Goal: Answer question/provide support: Answer question/provide support

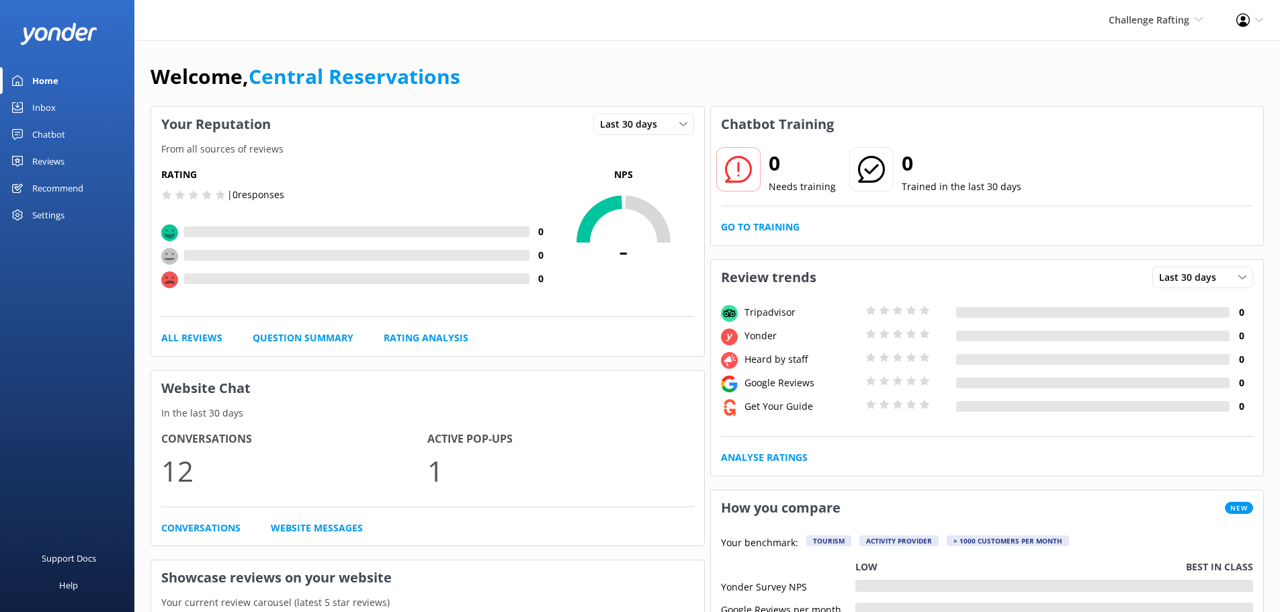
click at [48, 106] on div "Inbox" at bounding box center [44, 107] width 24 height 27
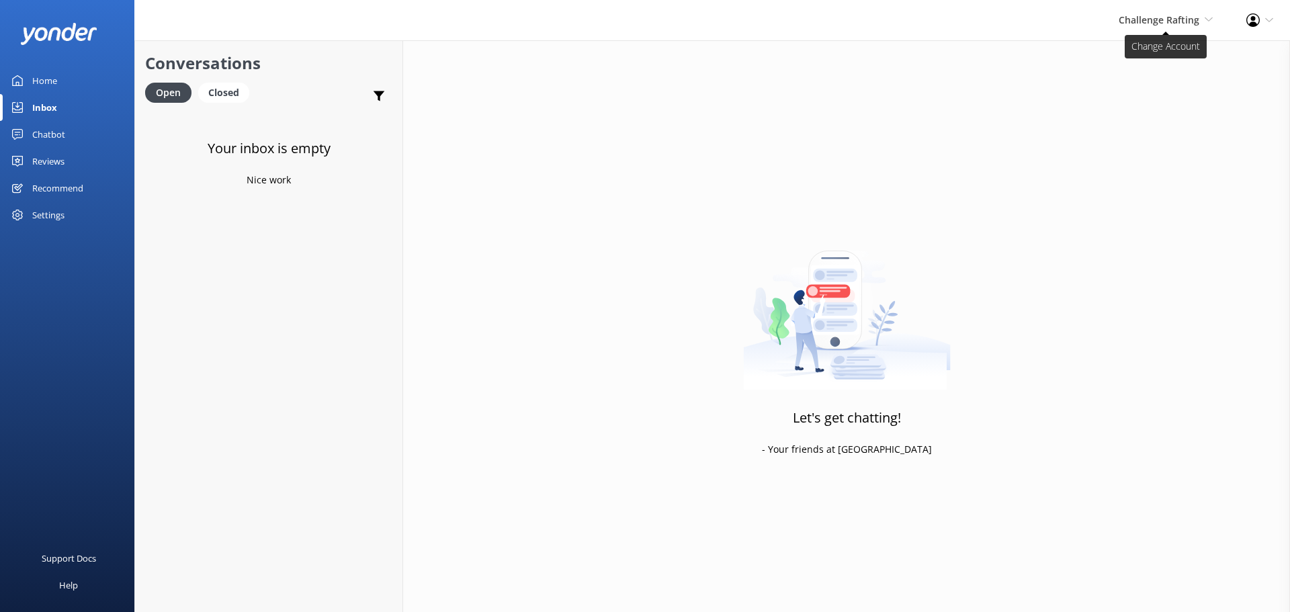
click at [1181, 27] on span "Challenge Rafting Milford Sound Scenic Flights The Helicopter Line Glacier Heli…" at bounding box center [1166, 20] width 94 height 15
click at [1171, 58] on link "Milford Sound Scenic Flights" at bounding box center [1163, 58] width 134 height 32
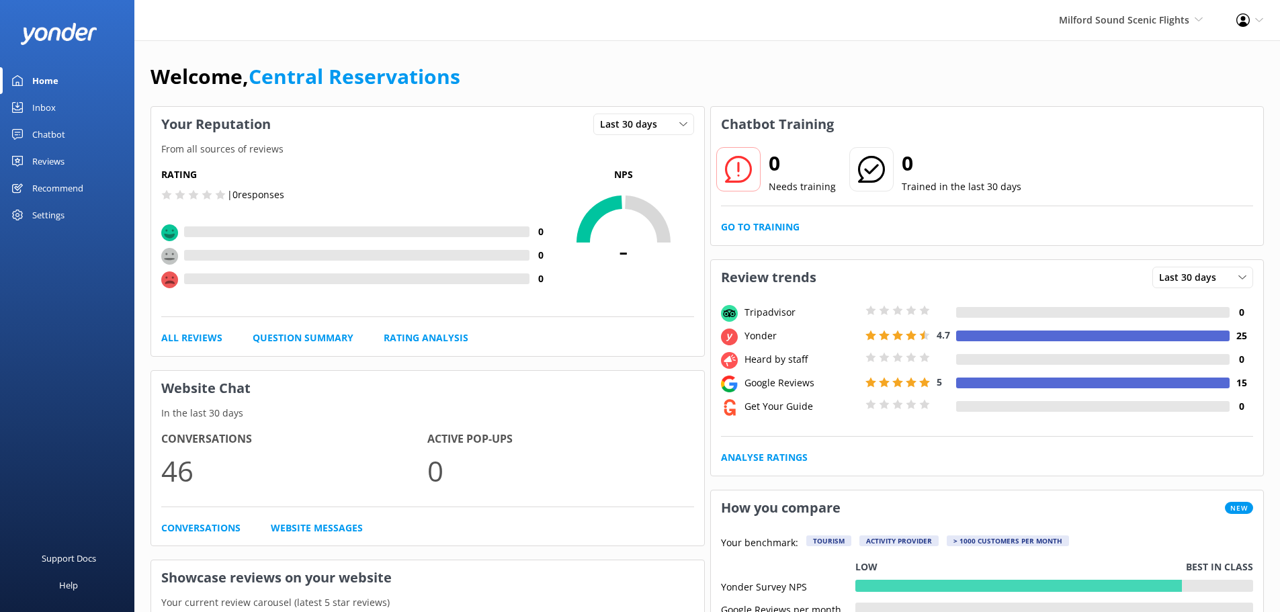
click at [60, 106] on link "Inbox" at bounding box center [67, 107] width 134 height 27
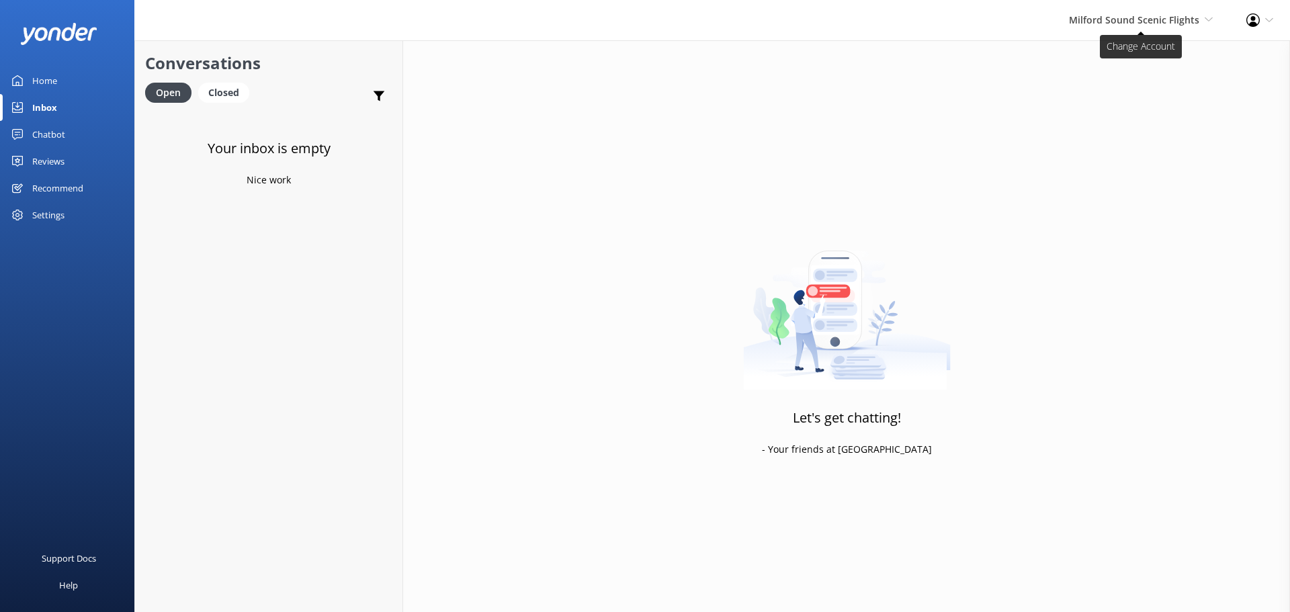
click at [1136, 13] on span "Milford Sound Scenic Flights Milford Sound Scenic Flights The Helicopter Line G…" at bounding box center [1141, 20] width 144 height 15
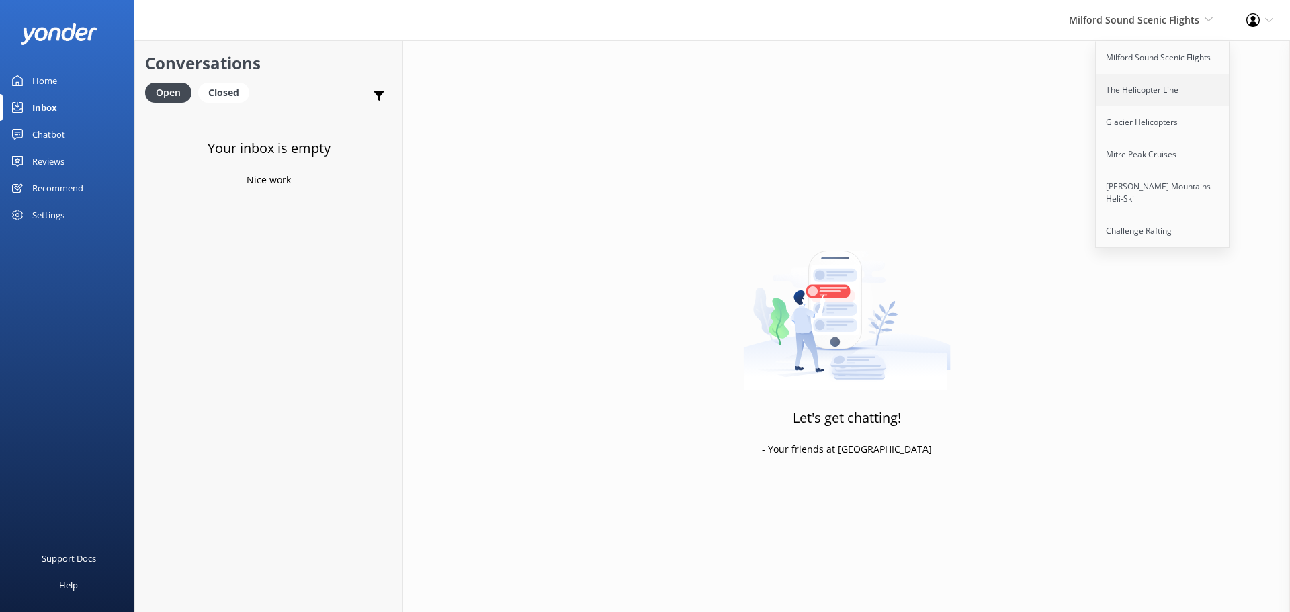
click at [1158, 88] on link "The Helicopter Line" at bounding box center [1163, 90] width 134 height 32
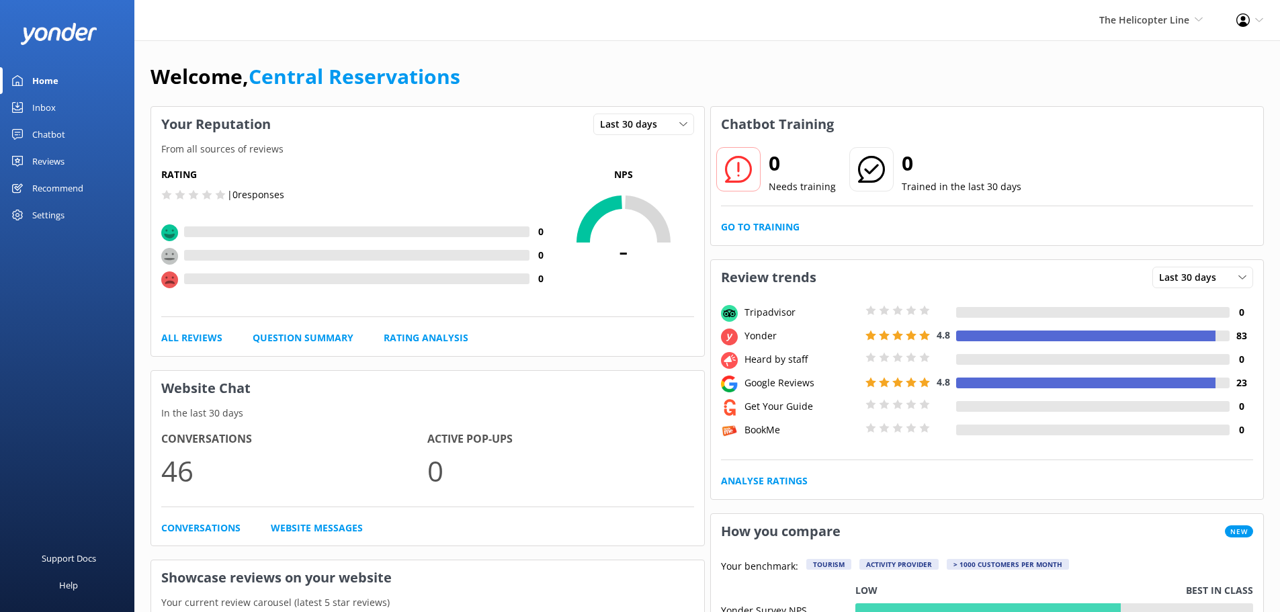
click at [49, 104] on div "Inbox" at bounding box center [44, 107] width 24 height 27
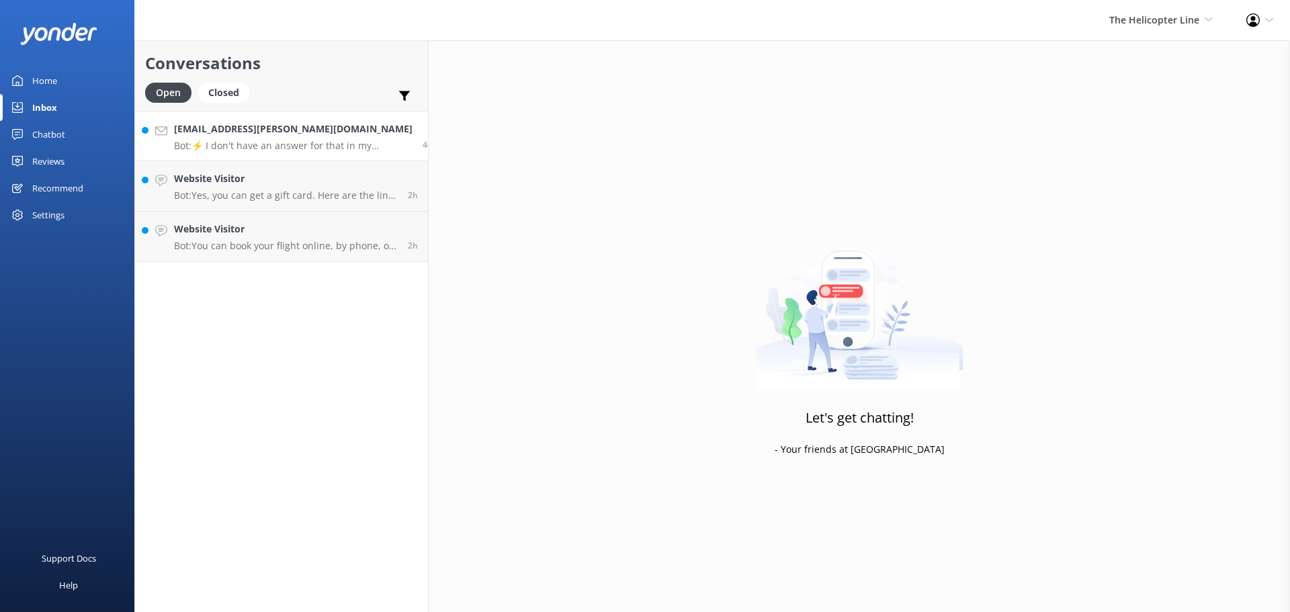
click at [330, 142] on p "Bot: ⚡ I don't have an answer for that in my knowledge base. Please try and rep…" at bounding box center [293, 146] width 238 height 12
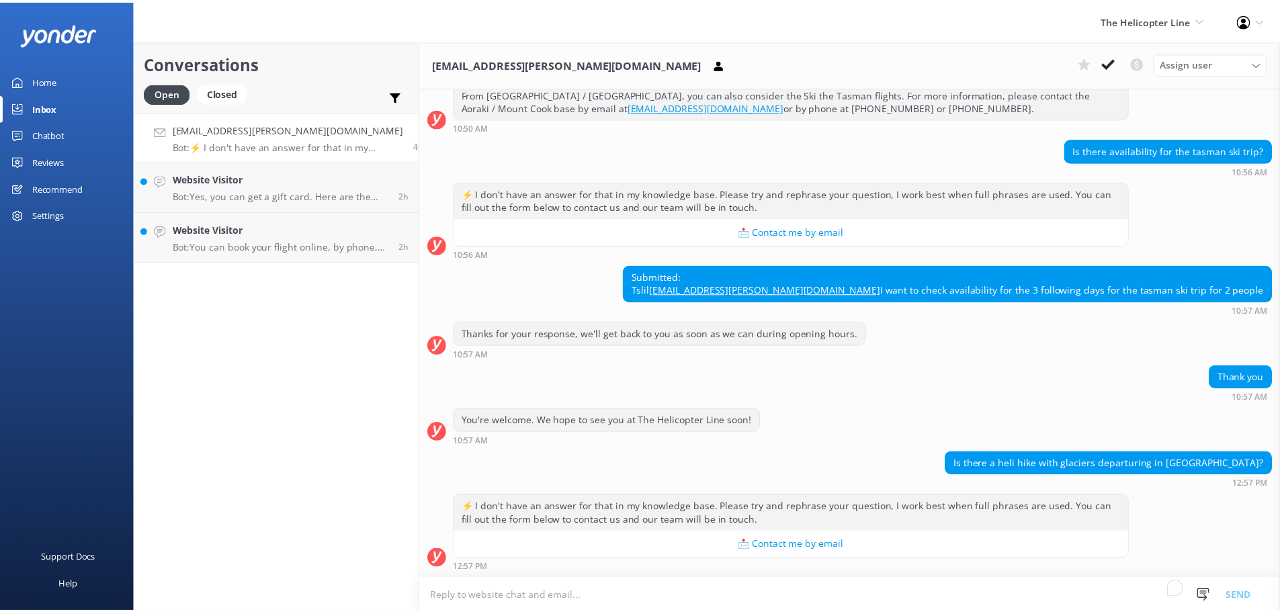
scroll to position [484, 0]
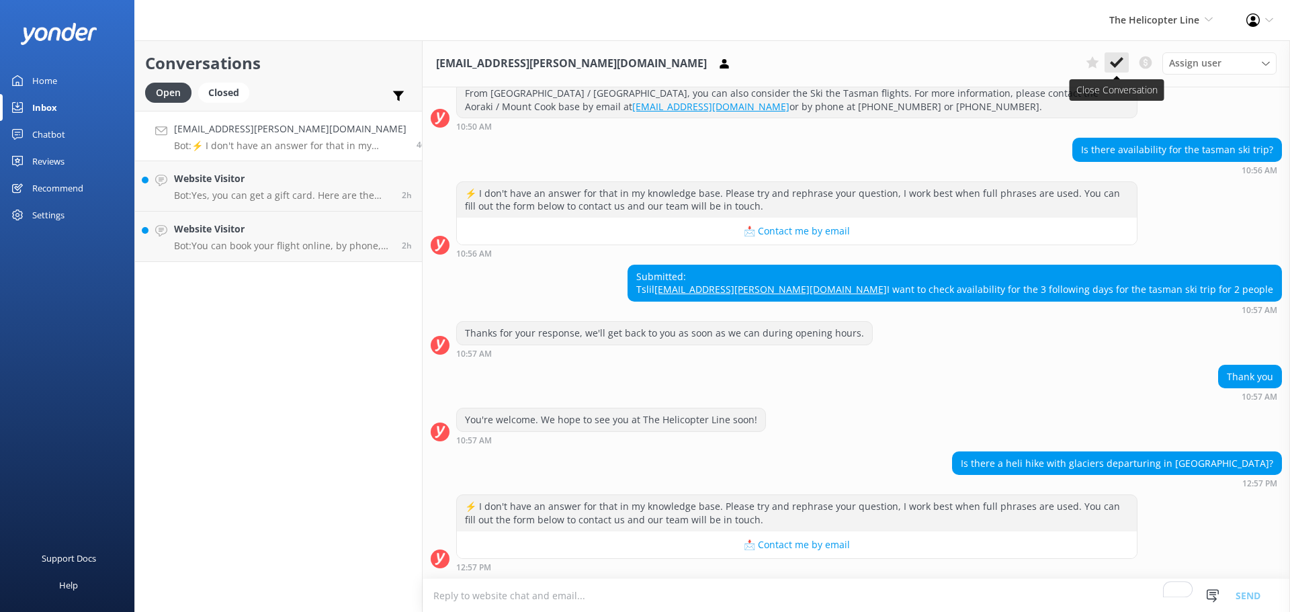
click at [1119, 66] on icon at bounding box center [1116, 62] width 13 height 13
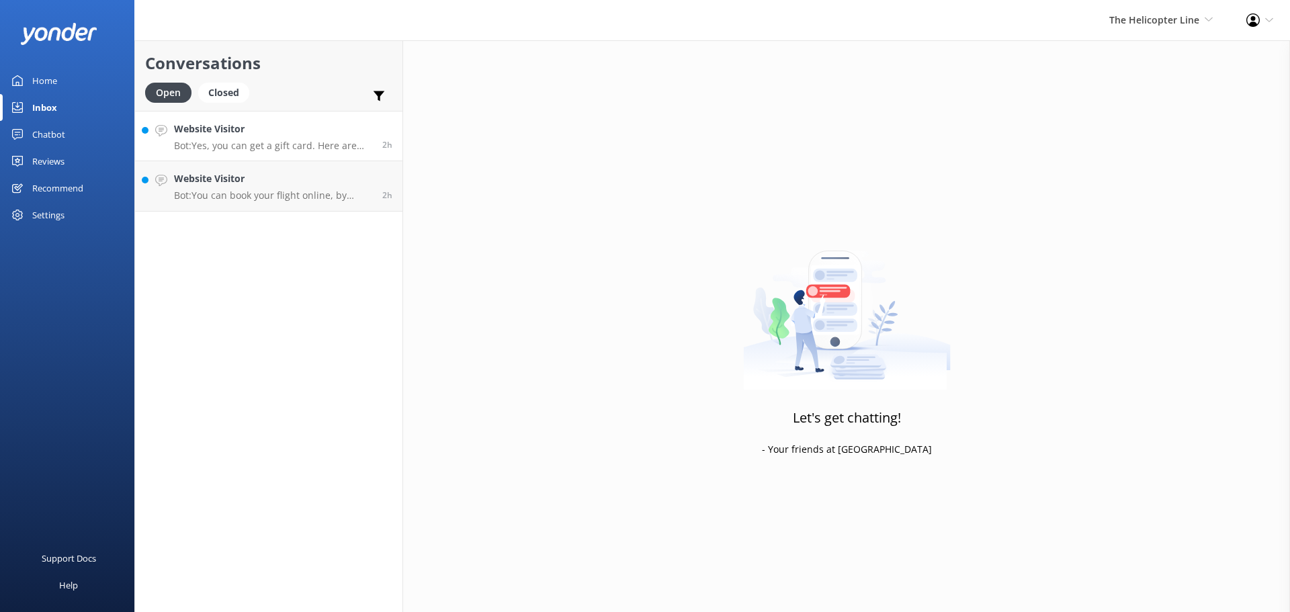
click at [333, 131] on h4 "Website Visitor" at bounding box center [273, 129] width 198 height 15
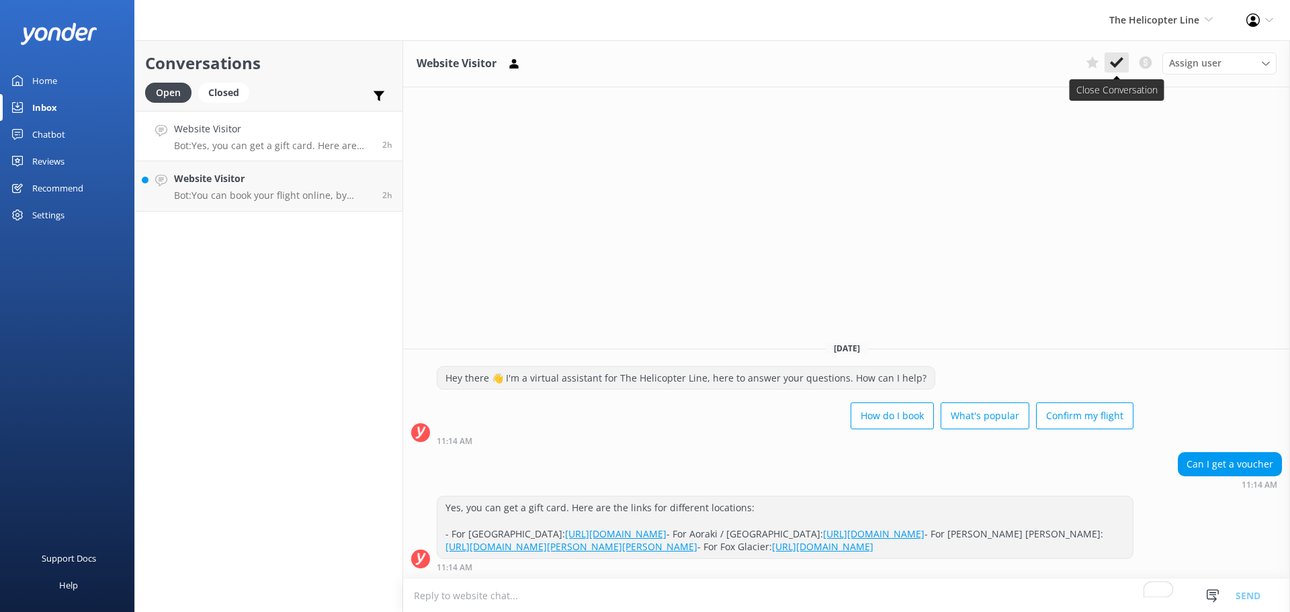
click at [1111, 61] on icon at bounding box center [1116, 62] width 13 height 13
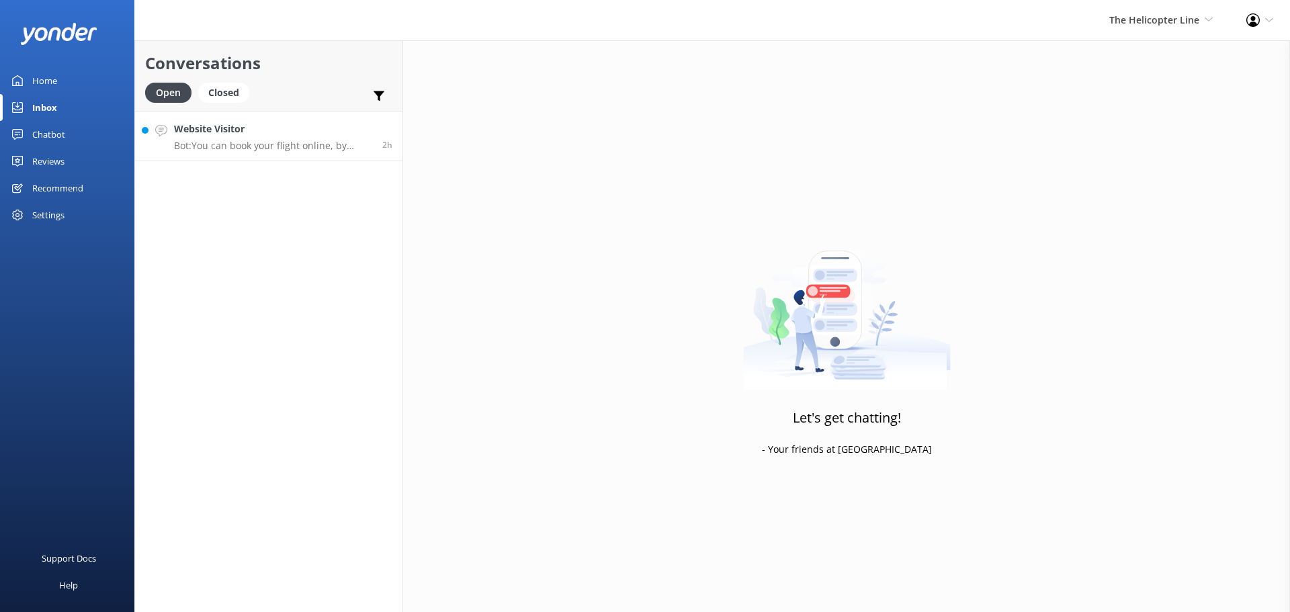
click at [284, 147] on p "Bot: You can book your flight online, by phone, or via email. View availability…" at bounding box center [273, 146] width 198 height 12
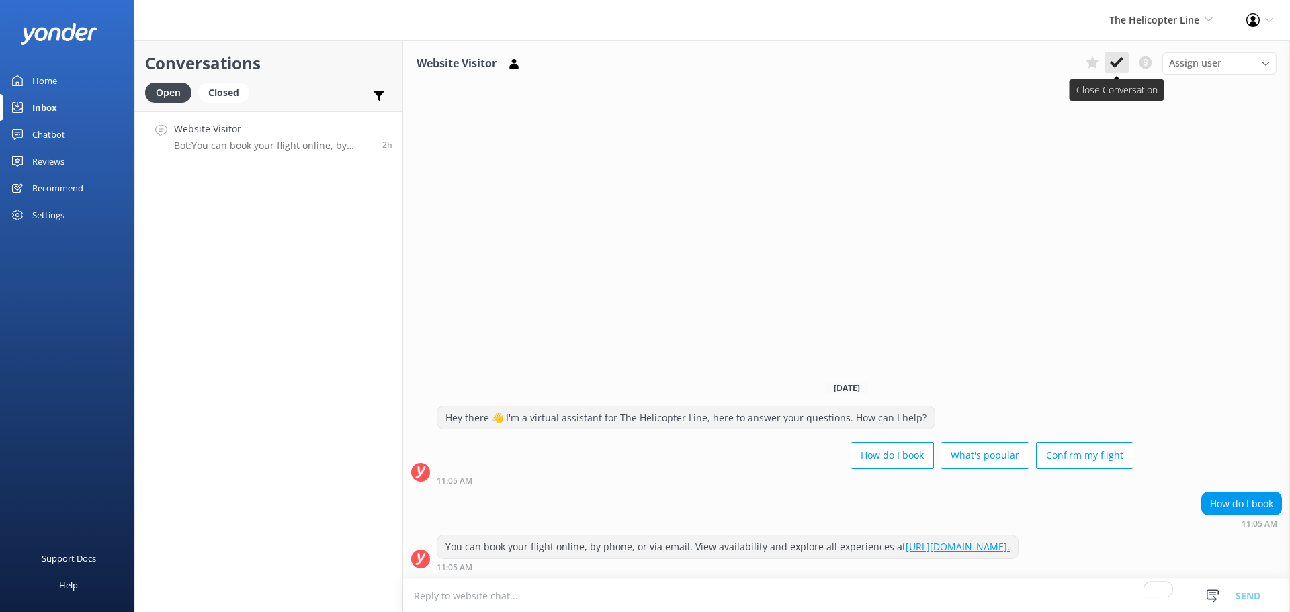
click at [1118, 60] on icon at bounding box center [1116, 62] width 13 height 13
click at [1176, 24] on span "The Helicopter Line" at bounding box center [1154, 19] width 90 height 13
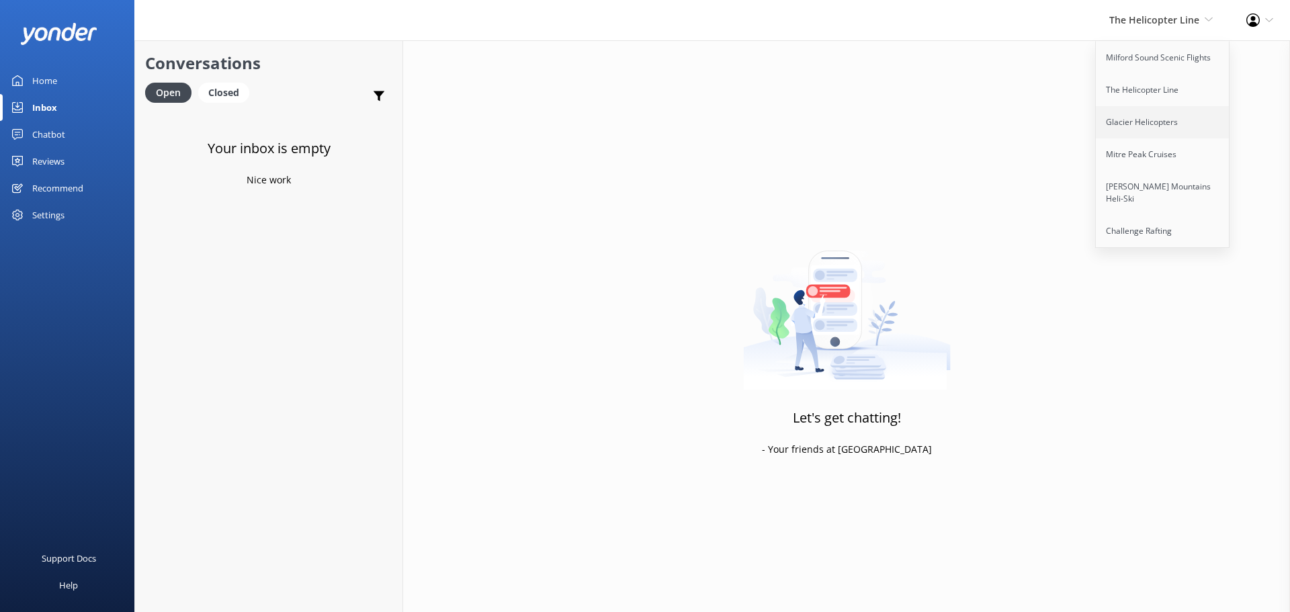
click at [1174, 136] on link "Glacier Helicopters" at bounding box center [1163, 122] width 134 height 32
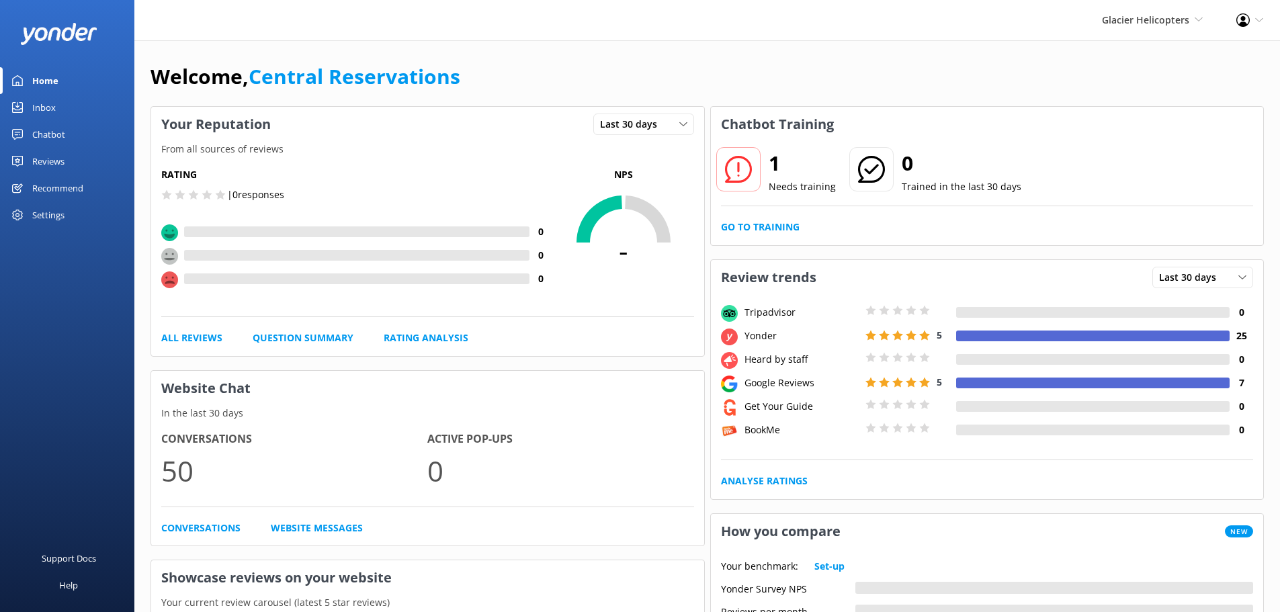
click at [54, 107] on div "Inbox" at bounding box center [44, 107] width 24 height 27
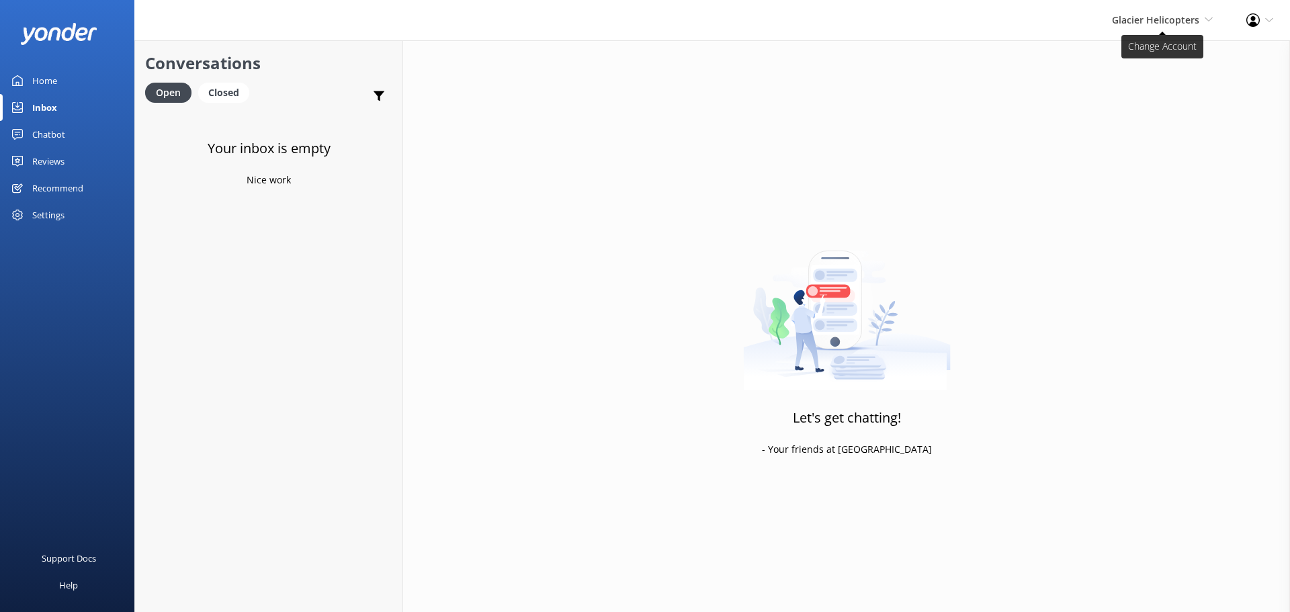
click at [1188, 27] on span "Glacier Helicopters Milford Sound Scenic Flights The Helicopter Line Glacier He…" at bounding box center [1162, 20] width 101 height 15
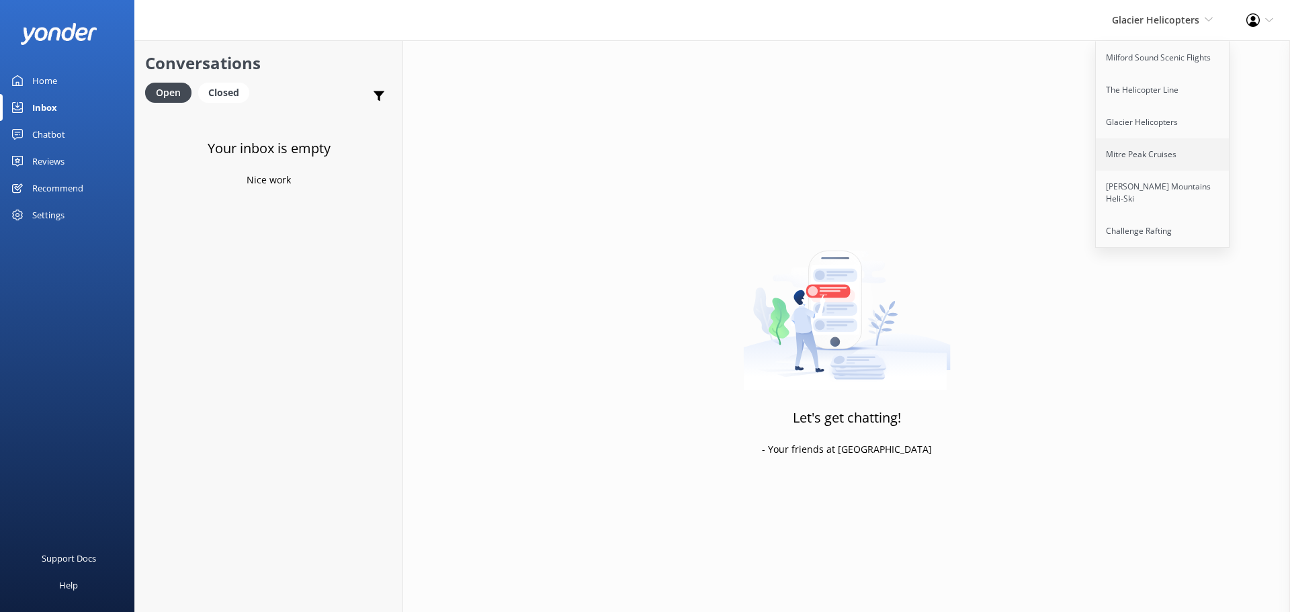
click at [1159, 153] on link "Mitre Peak Cruises" at bounding box center [1163, 154] width 134 height 32
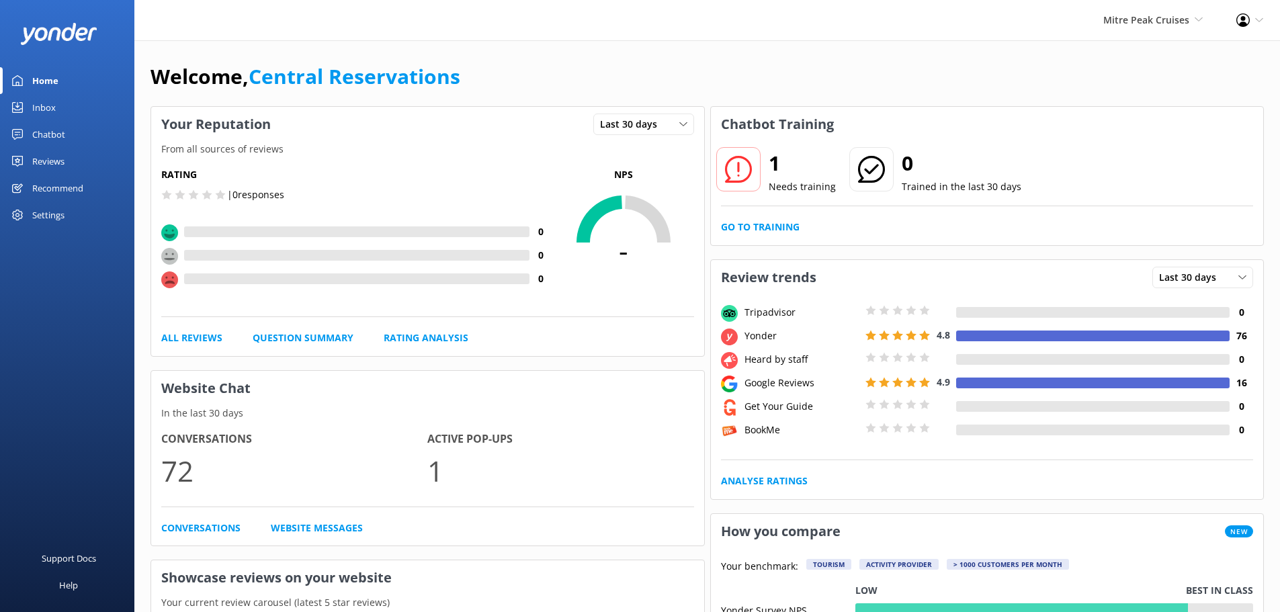
click at [64, 102] on link "Inbox" at bounding box center [67, 107] width 134 height 27
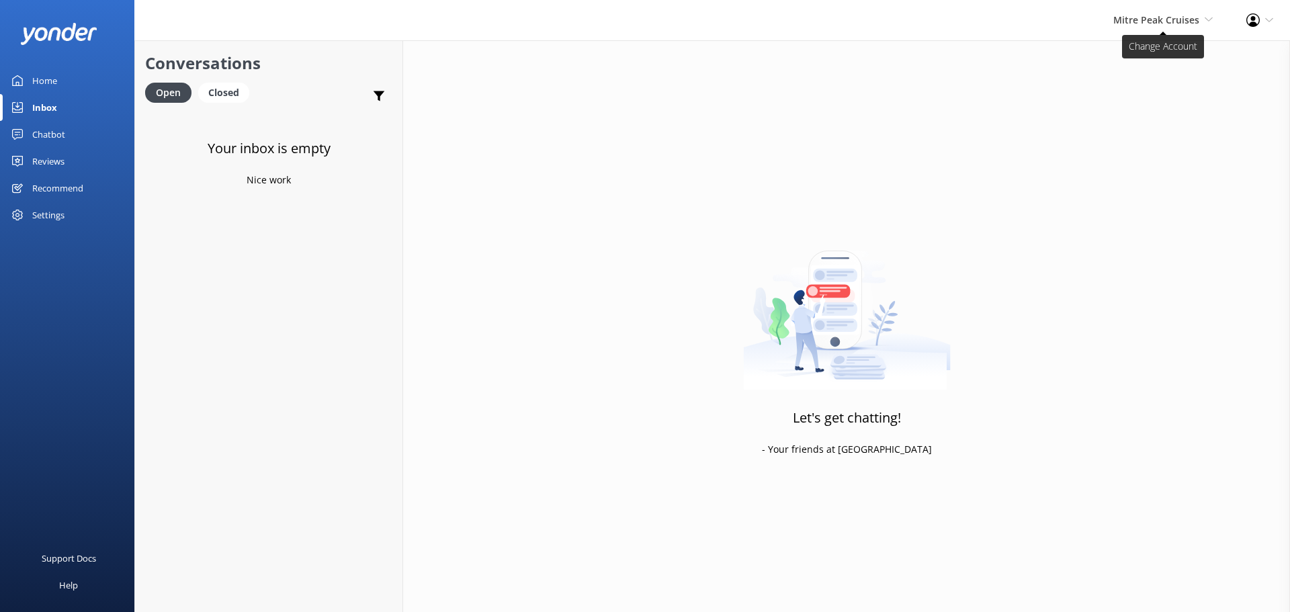
click at [1173, 26] on span "Mitre Peak Cruises Milford Sound Scenic Flights The Helicopter Line Glacier Hel…" at bounding box center [1162, 20] width 99 height 15
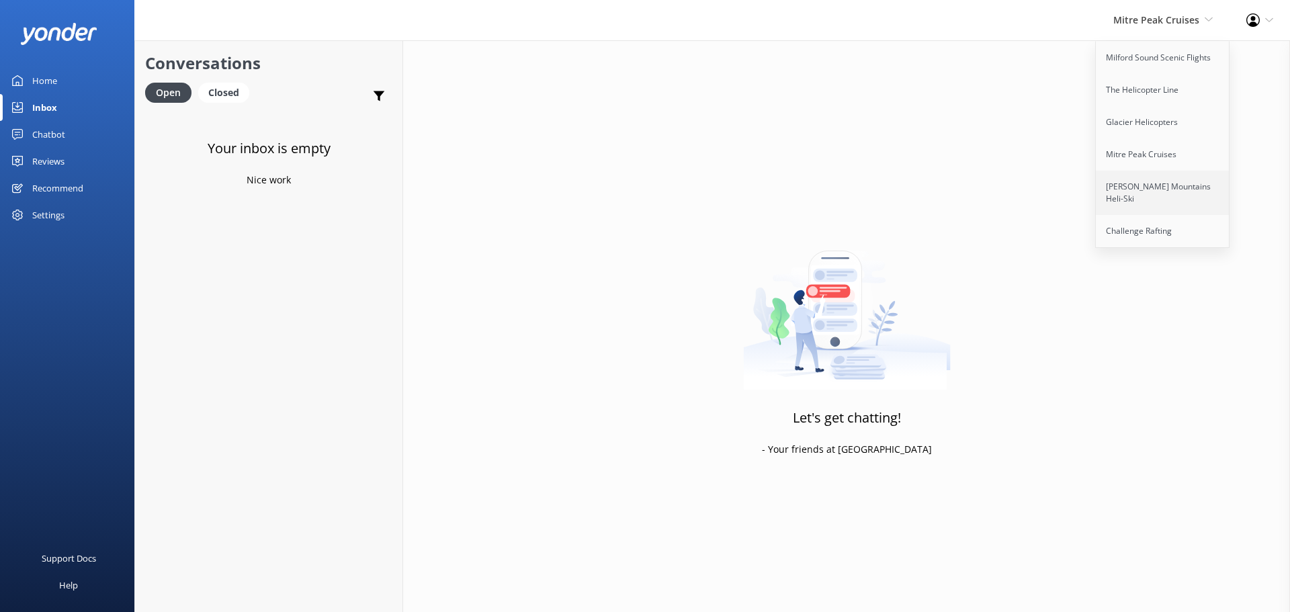
click at [1164, 189] on link "[PERSON_NAME] Mountains Heli-Ski" at bounding box center [1163, 193] width 134 height 44
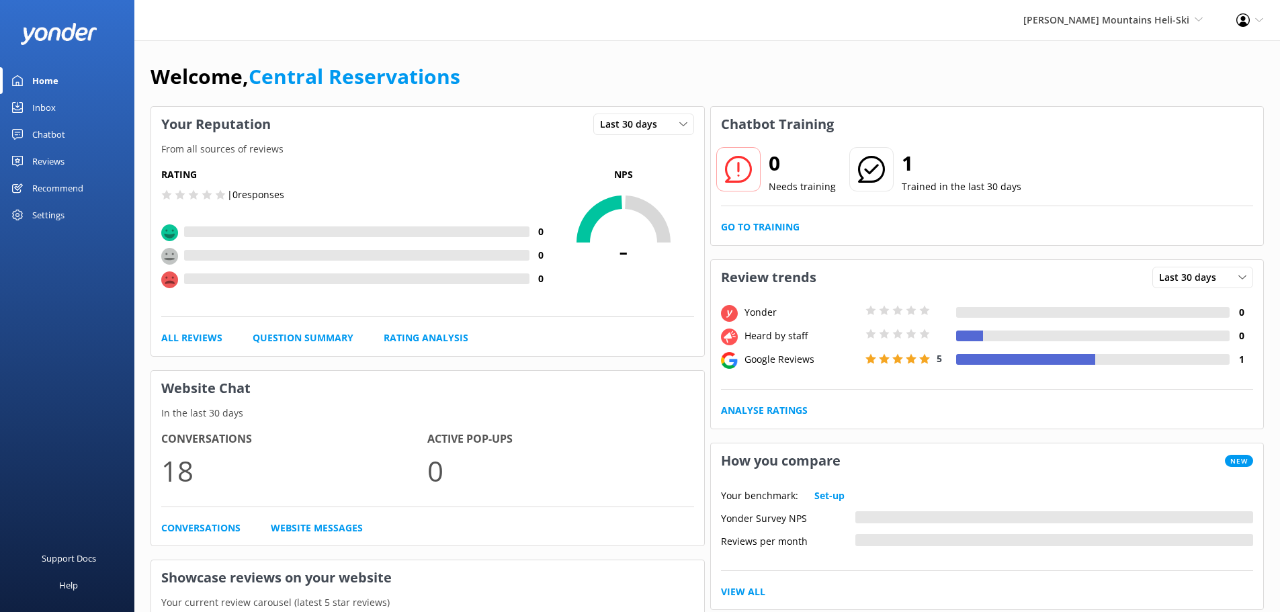
click at [40, 103] on div "Inbox" at bounding box center [44, 107] width 24 height 27
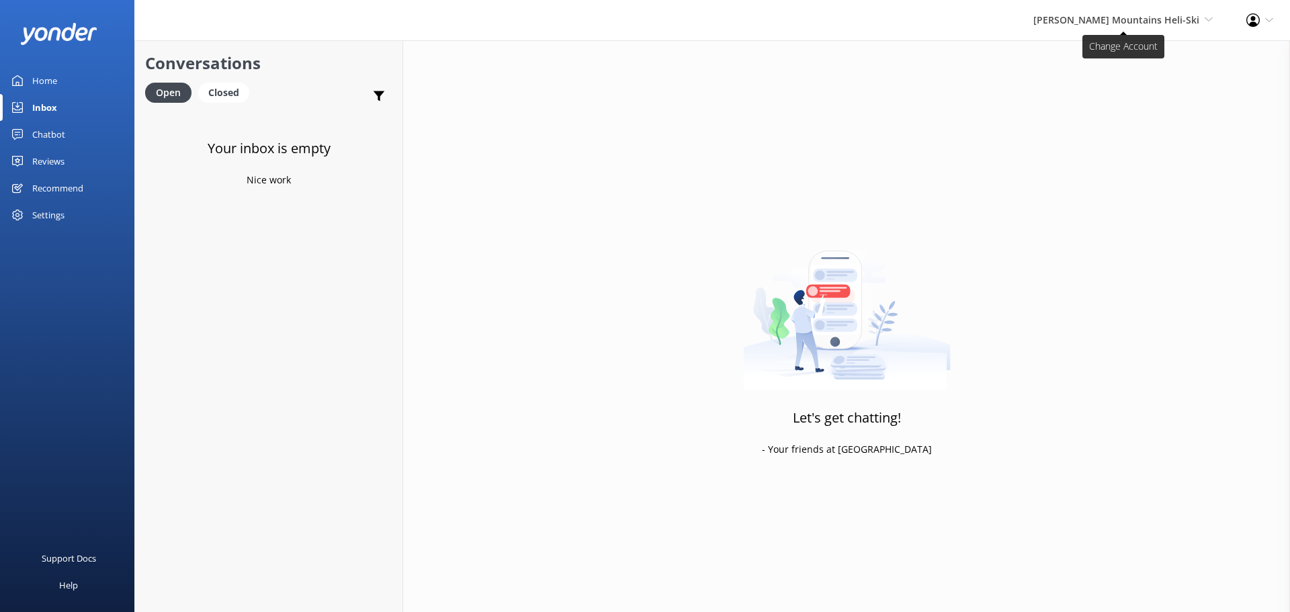
click at [1161, 26] on span "Harris Mountains Heli-Ski Milford Sound Scenic Flights The Helicopter Line Glac…" at bounding box center [1122, 20] width 179 height 15
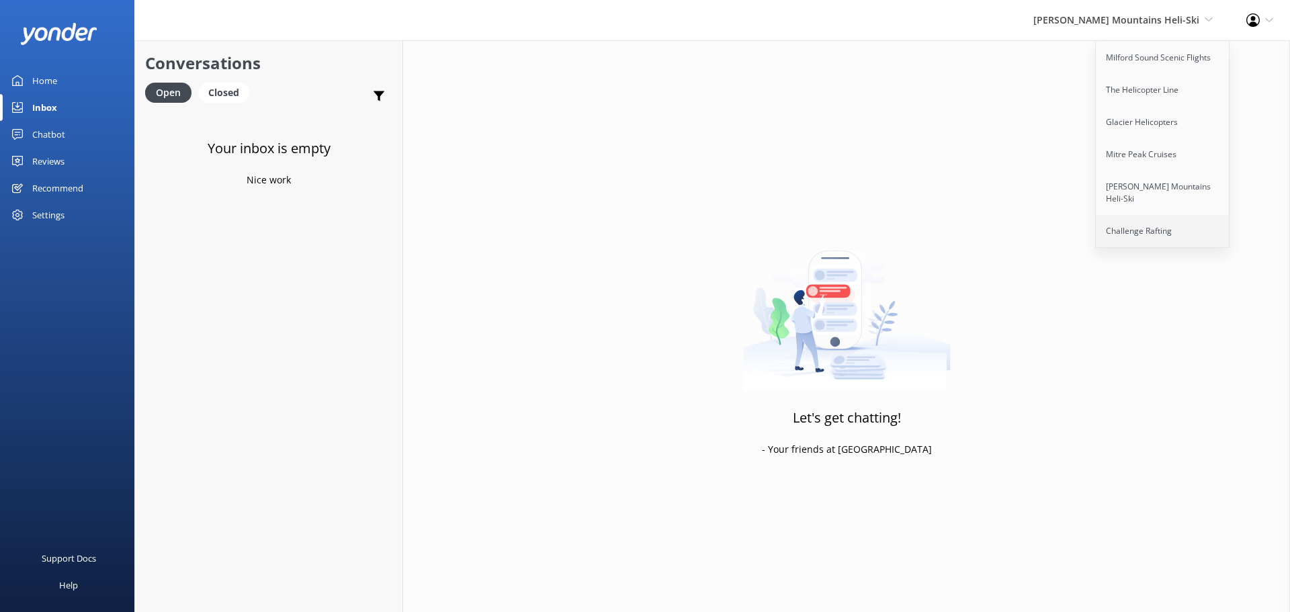
click at [1161, 216] on link "Challenge Rafting" at bounding box center [1163, 231] width 134 height 32
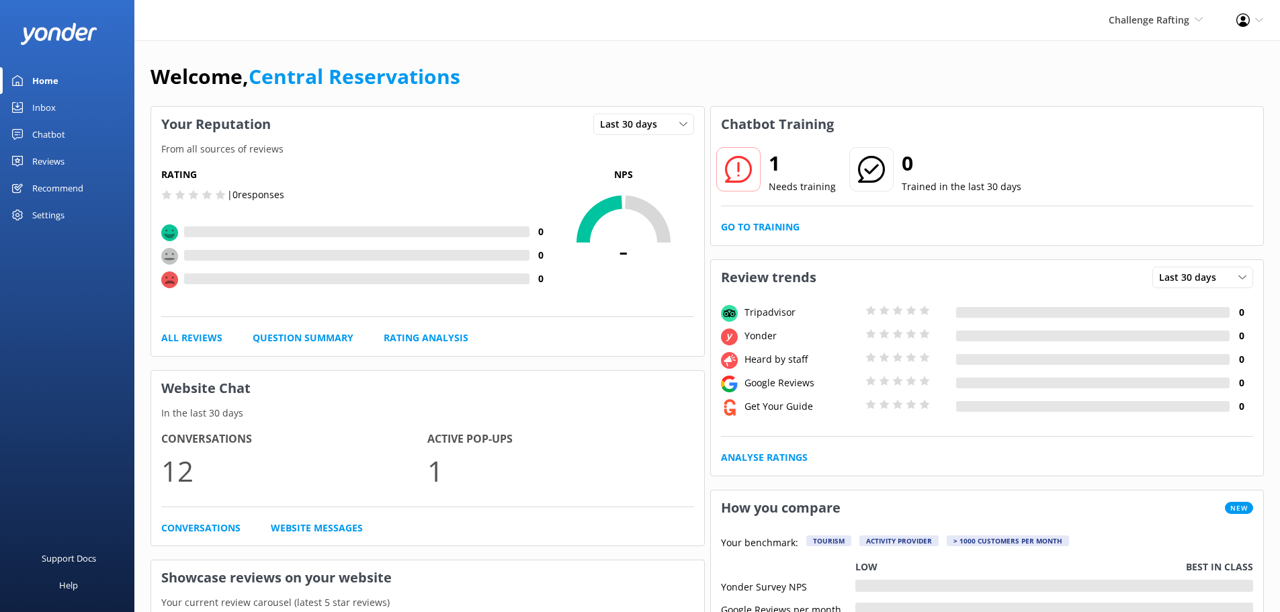
click at [853, 77] on div "Welcome, Central Reservations" at bounding box center [706, 83] width 1113 height 46
click at [48, 114] on div "Inbox" at bounding box center [44, 107] width 24 height 27
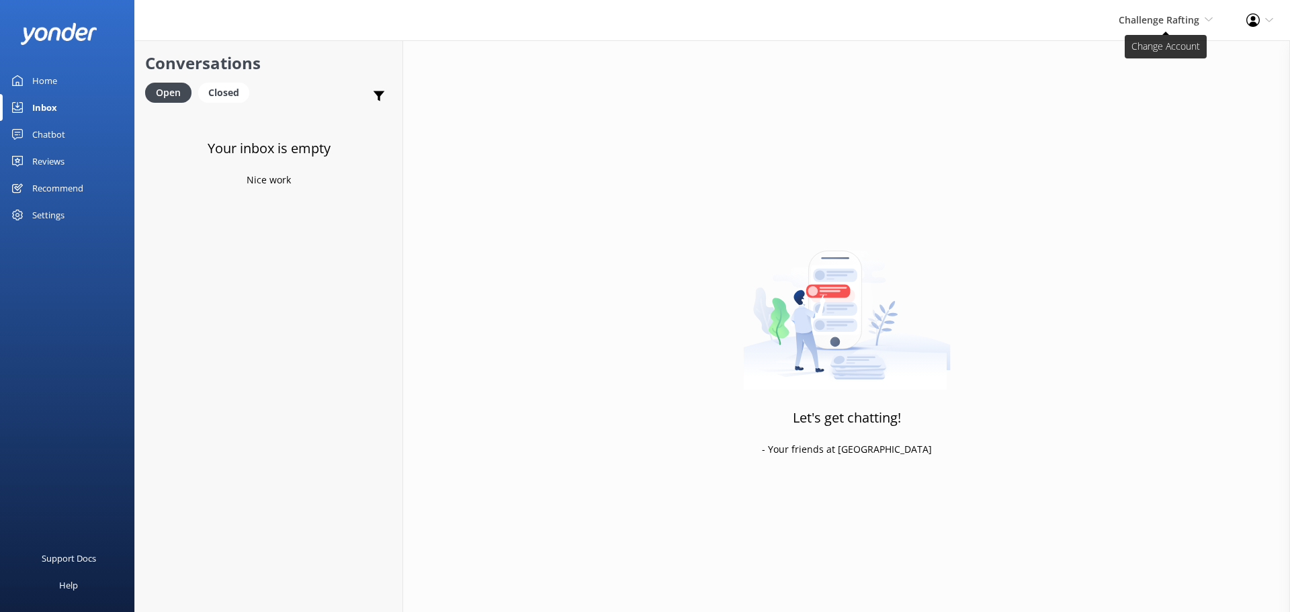
click at [1123, 23] on span "Challenge Rafting" at bounding box center [1159, 19] width 81 height 13
click at [1141, 56] on link "Milford Sound Scenic Flights" at bounding box center [1163, 58] width 134 height 32
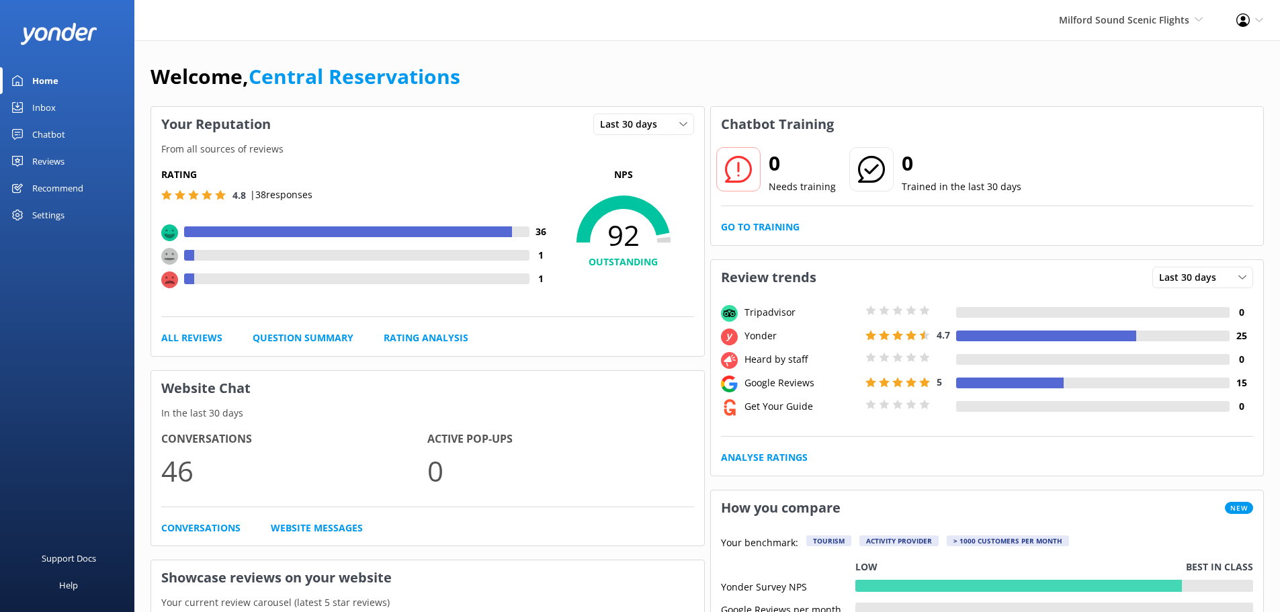
click at [67, 110] on link "Inbox" at bounding box center [67, 107] width 134 height 27
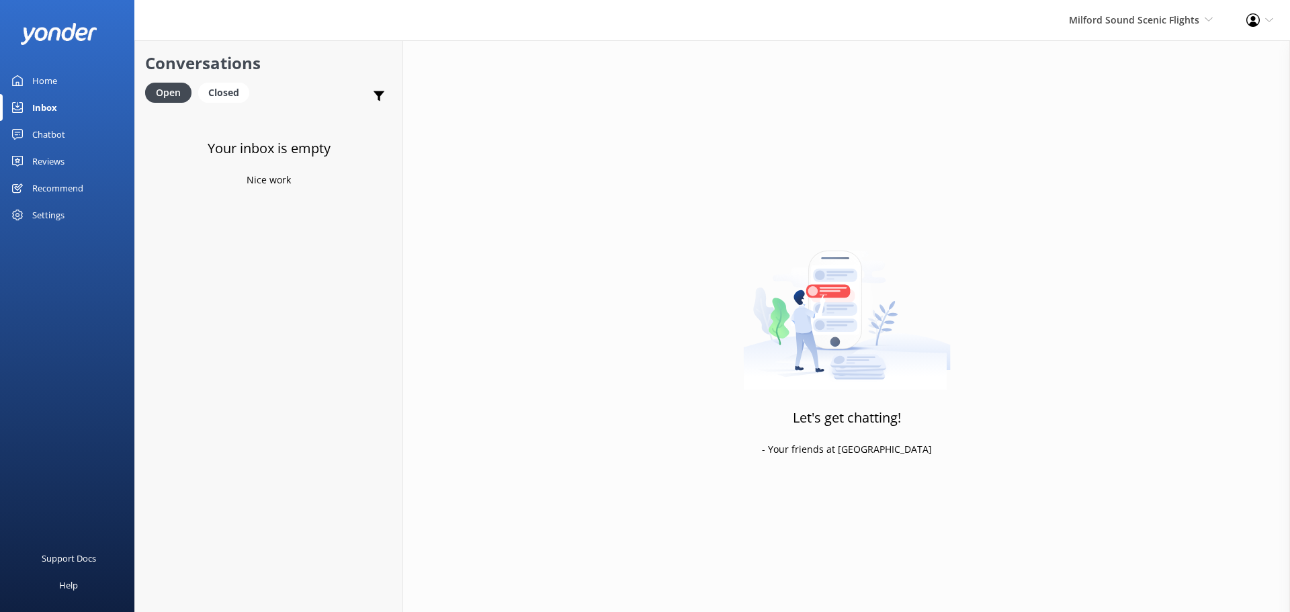
click at [1141, 32] on div "Milford Sound Scenic Flights Milford Sound Scenic Flights The Helicopter Line G…" at bounding box center [1140, 20] width 177 height 40
click at [1141, 65] on link "Milford Sound Scenic Flights" at bounding box center [1163, 58] width 134 height 32
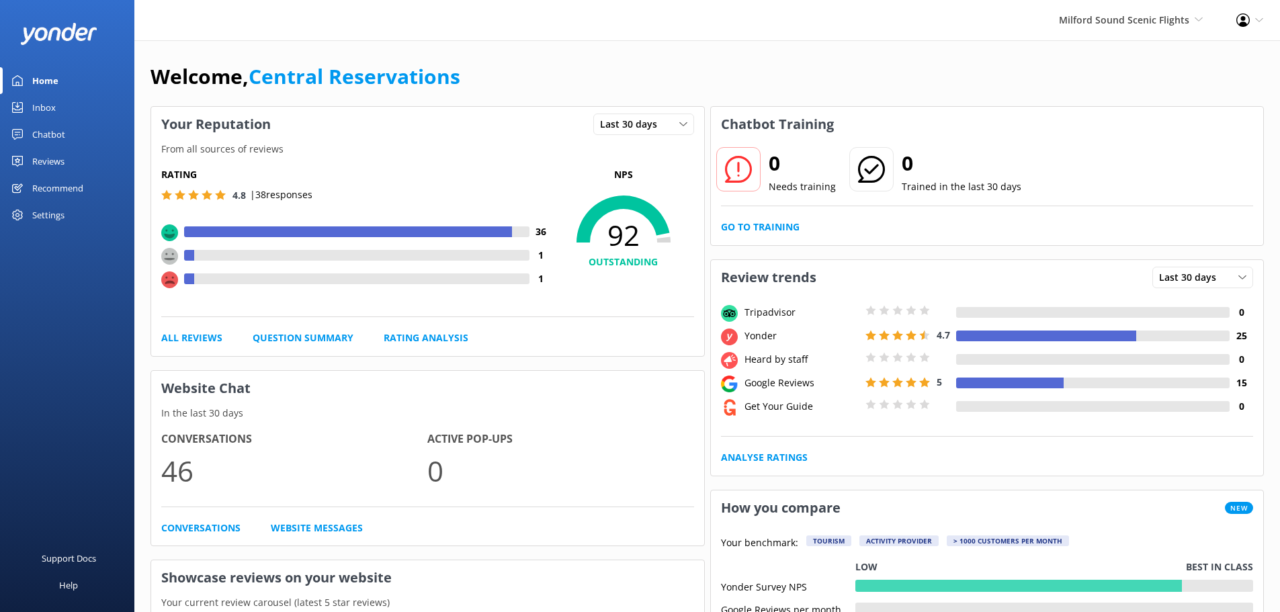
click at [1144, 28] on div "Milford Sound Scenic Flights Milford Sound Scenic Flights The Helicopter Line G…" at bounding box center [1130, 20] width 177 height 40
click at [1130, 95] on link "The Helicopter Line" at bounding box center [1153, 90] width 134 height 32
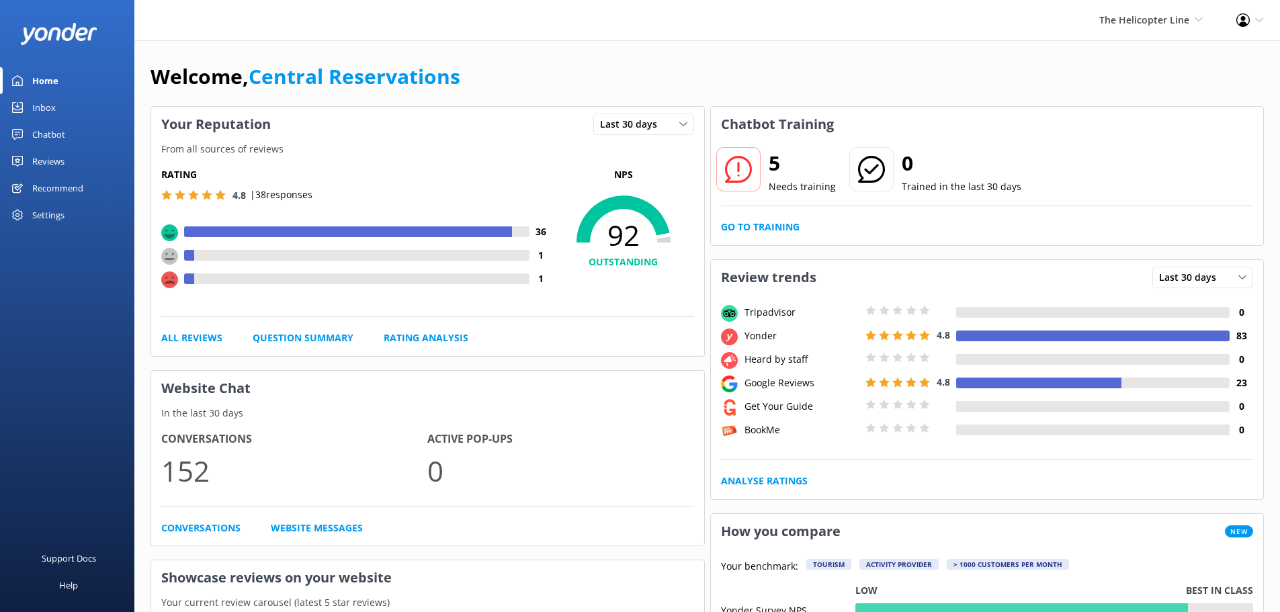
click at [48, 103] on div "Inbox" at bounding box center [44, 107] width 24 height 27
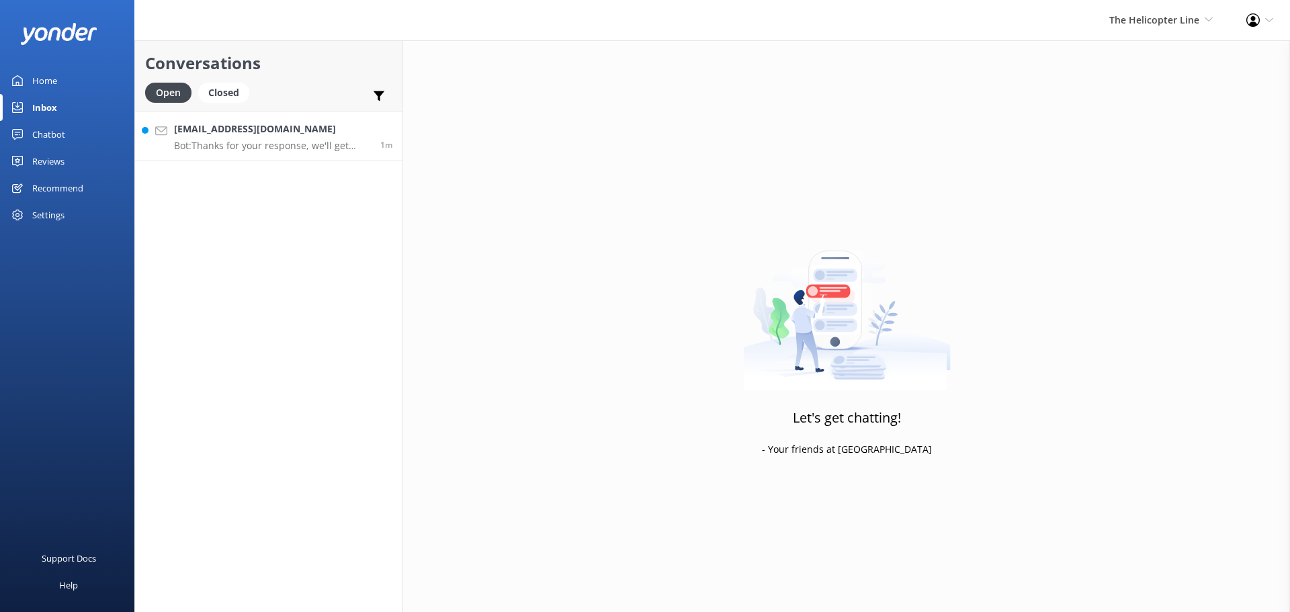
click at [333, 146] on p "Bot: Thanks for your response, we'll get back to you as soon as we can during o…" at bounding box center [272, 146] width 196 height 12
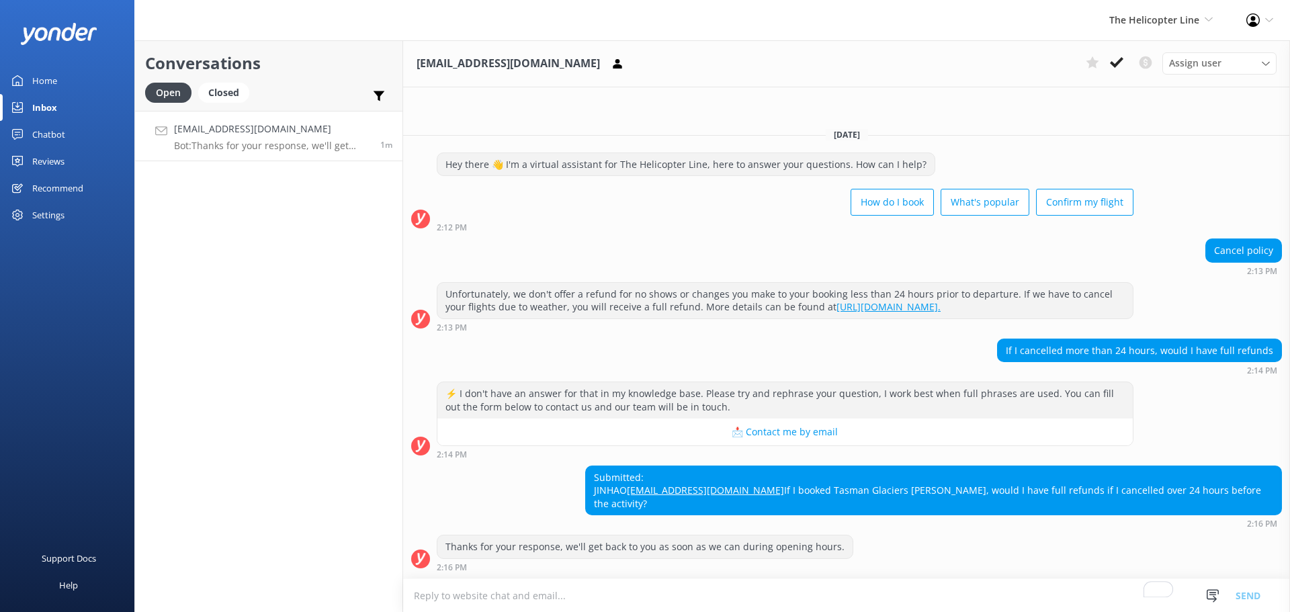
click at [844, 597] on textarea "To enrich screen reader interactions, please activate Accessibility in Grammarl…" at bounding box center [846, 595] width 887 height 33
drag, startPoint x: 839, startPoint y: 479, endPoint x: 795, endPoint y: 478, distance: 44.3
click at [795, 478] on div "Submitted: JINHAO 1846826251@163.com If I booked Tasman Glaciers Heli Hike, wou…" at bounding box center [933, 490] width 695 height 49
click at [716, 596] on textarea "To enrich screen reader interactions, please activate Accessibility in Grammarl…" at bounding box center [846, 595] width 887 height 33
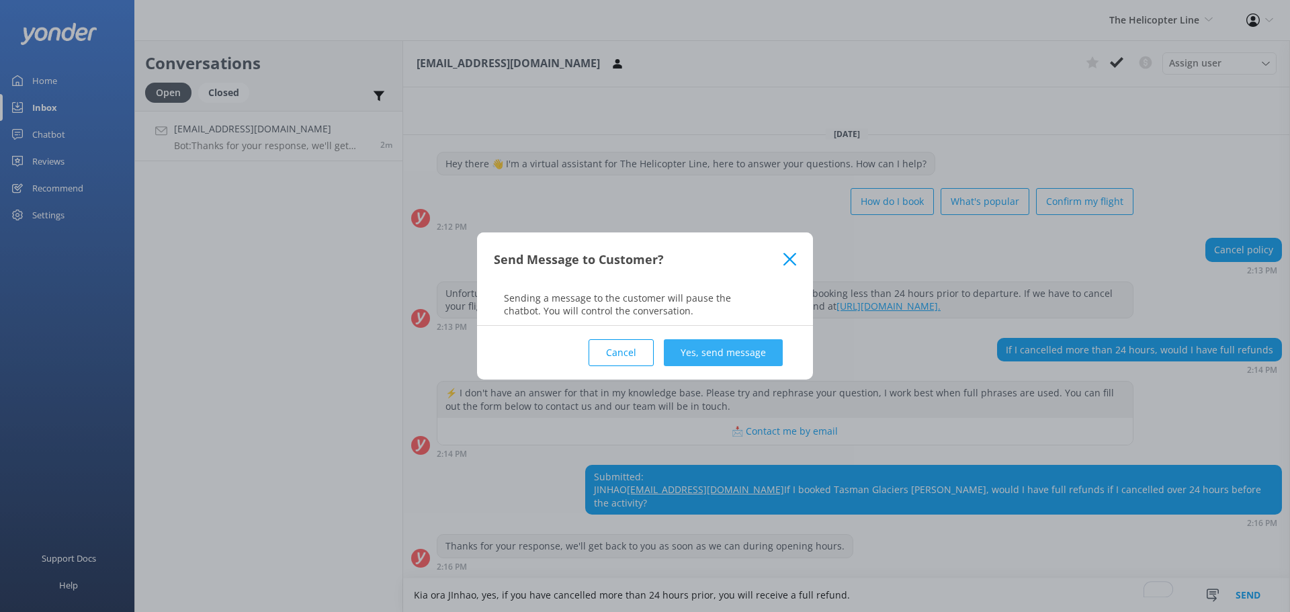
type textarea "Kia ora JInhao, yes, if you have cancelled more than 24 hours prior, you will r…"
click at [733, 350] on button "Yes, send message" at bounding box center [723, 352] width 119 height 27
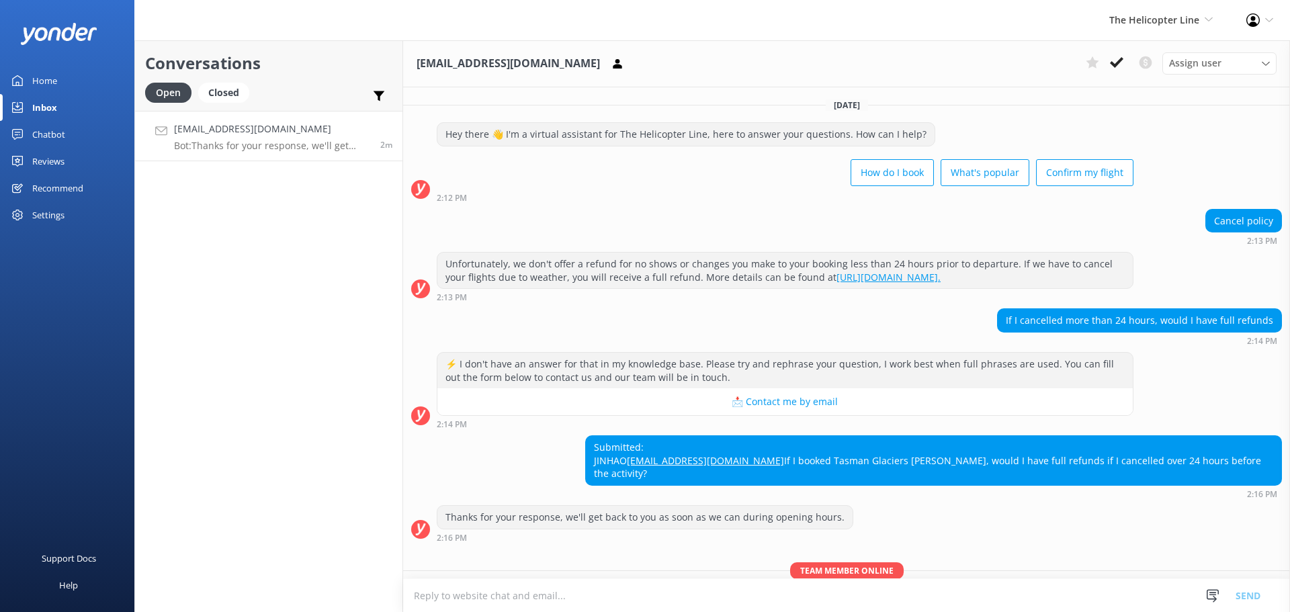
scroll to position [71, 0]
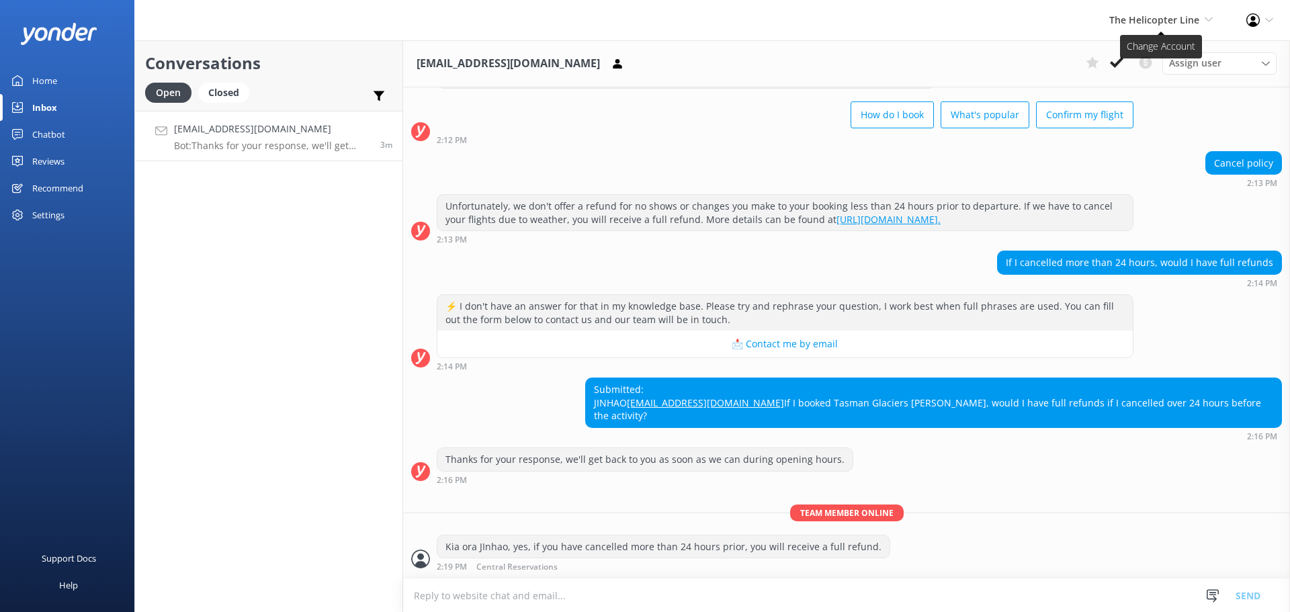
click at [1157, 13] on span "The Helicopter Line" at bounding box center [1154, 19] width 90 height 13
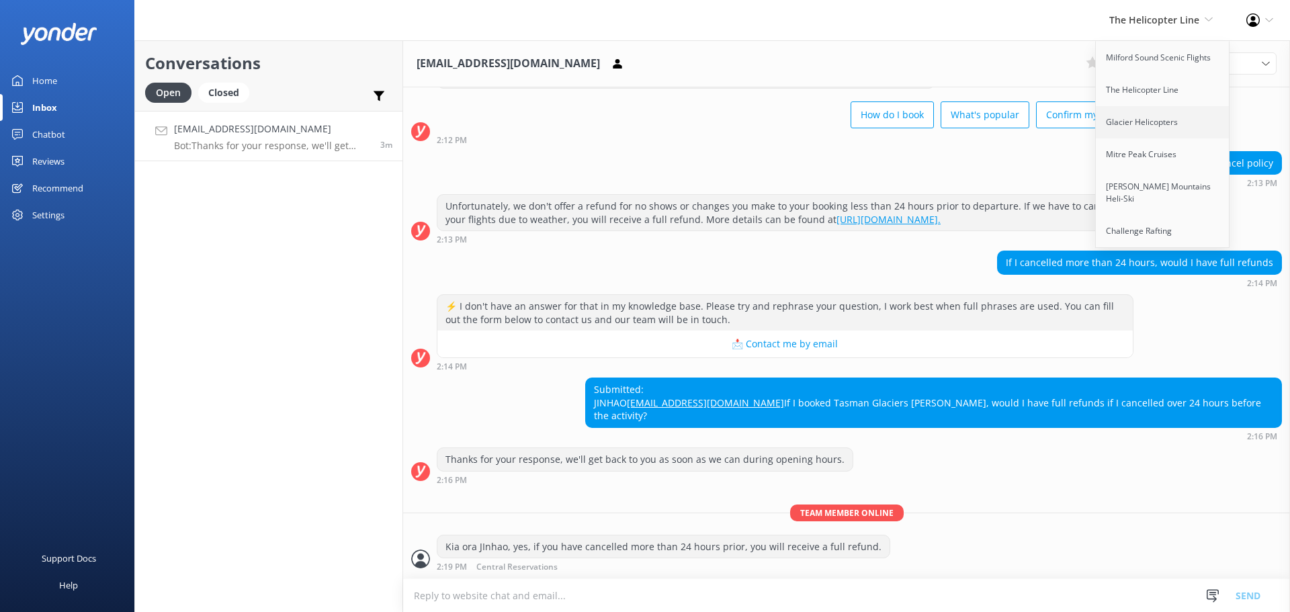
click at [1172, 119] on link "Glacier Helicopters" at bounding box center [1163, 122] width 134 height 32
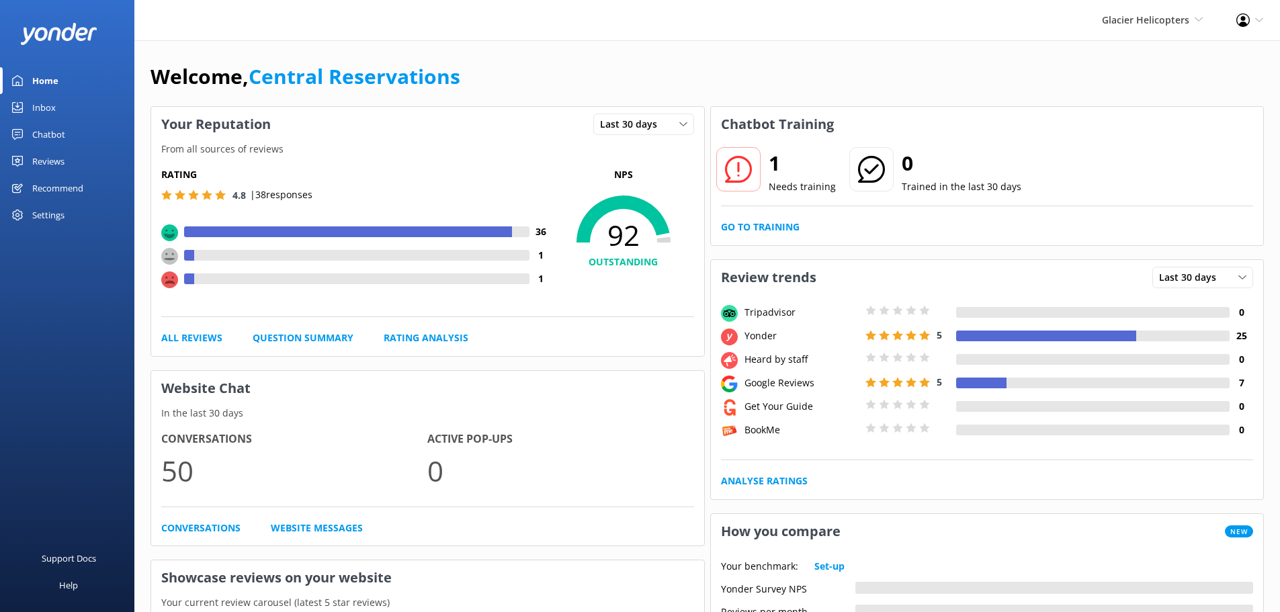
click at [21, 107] on icon at bounding box center [17, 107] width 11 height 11
